Goal: Transaction & Acquisition: Purchase product/service

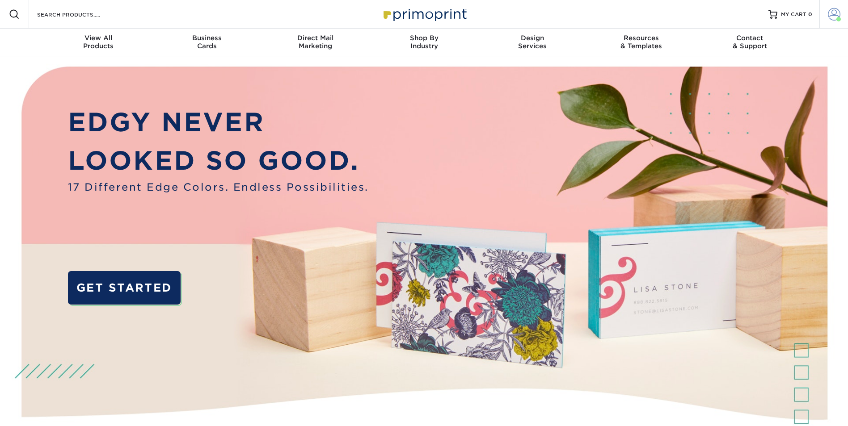
click at [842, 13] on link "Account" at bounding box center [833, 14] width 29 height 29
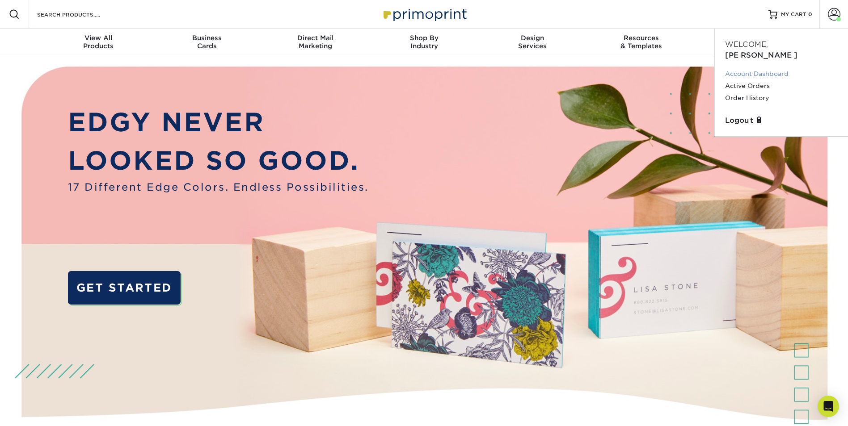
click at [774, 68] on link "Account Dashboard" at bounding box center [781, 74] width 112 height 12
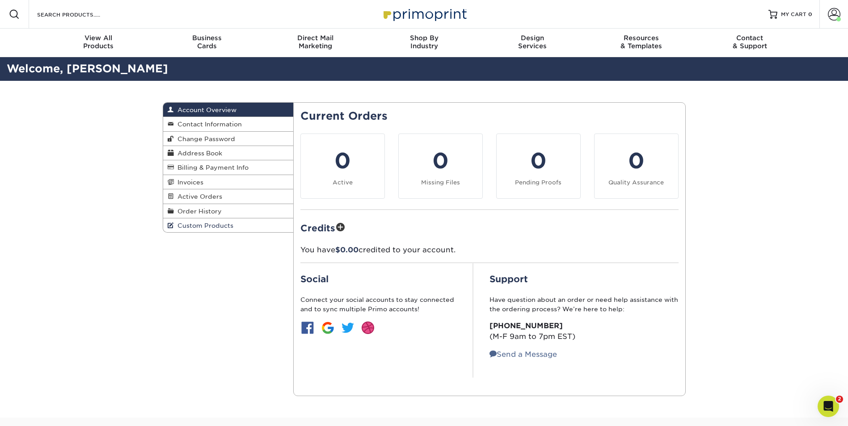
click at [222, 225] on span "Custom Products" at bounding box center [203, 225] width 59 height 7
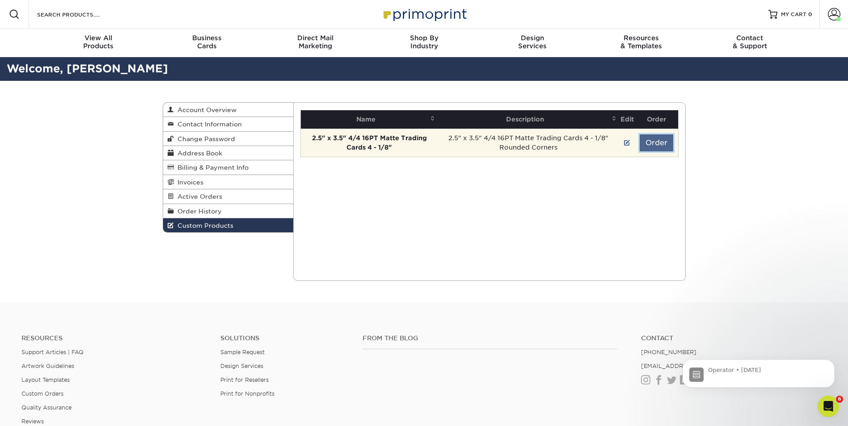
click at [663, 143] on button "Order" at bounding box center [656, 142] width 34 height 17
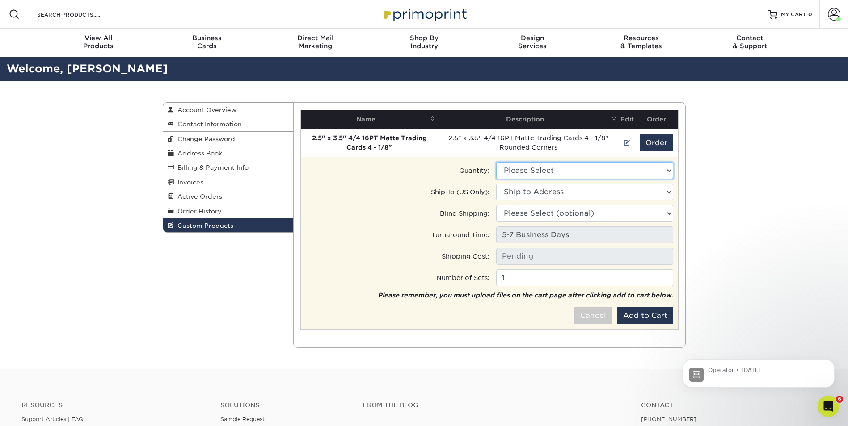
click at [649, 167] on select "Please Select 2500 - $167.50" at bounding box center [584, 170] width 177 height 17
click at [649, 168] on select "Please Select 2500 - $167.50" at bounding box center [584, 170] width 177 height 17
